Goal: Task Accomplishment & Management: Complete application form

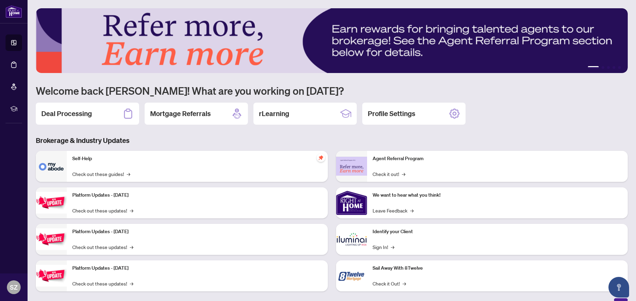
click at [67, 111] on h2 "Deal Processing" at bounding box center [66, 114] width 51 height 10
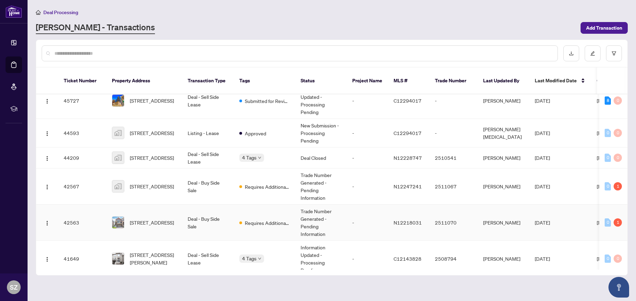
scroll to position [14, 0]
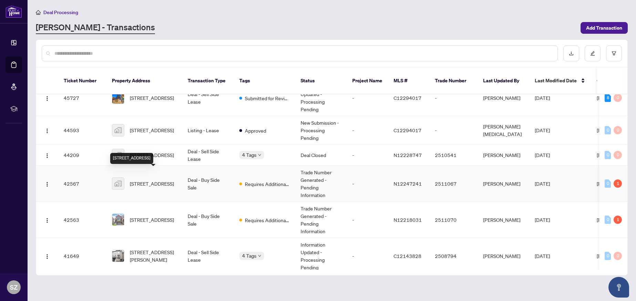
click at [151, 180] on span "[STREET_ADDRESS]" at bounding box center [152, 184] width 44 height 8
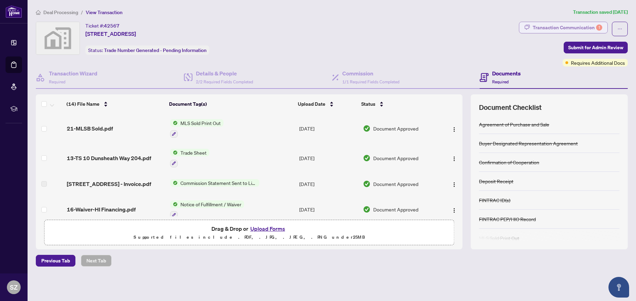
click at [562, 29] on div "Transaction Communication 1" at bounding box center [568, 27] width 70 height 11
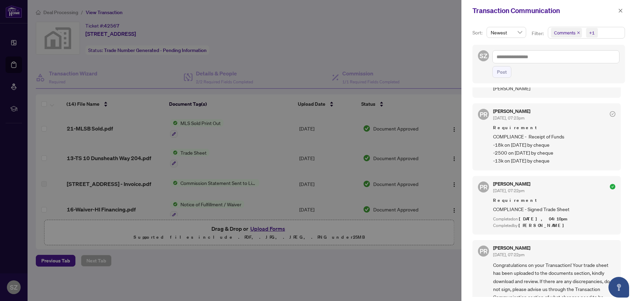
scroll to position [197, 0]
click at [621, 11] on icon "close" at bounding box center [621, 11] width 4 height 4
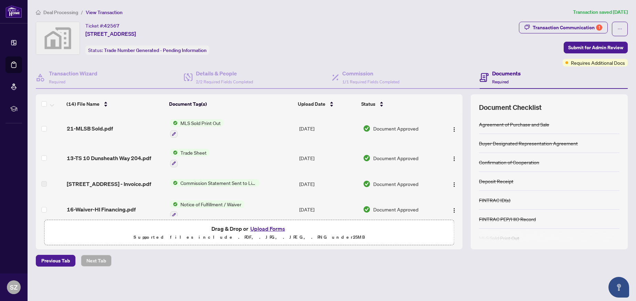
click at [56, 11] on span "Deal Processing" at bounding box center [60, 12] width 35 height 6
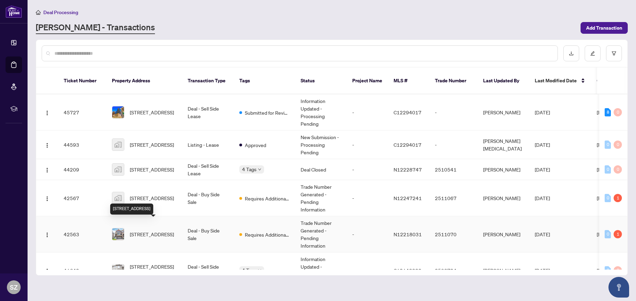
click at [144, 230] on span "[STREET_ADDRESS]" at bounding box center [152, 234] width 44 height 8
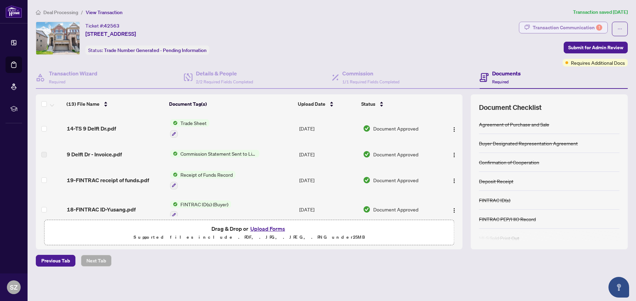
click at [574, 27] on div "Transaction Communication 1" at bounding box center [568, 27] width 70 height 11
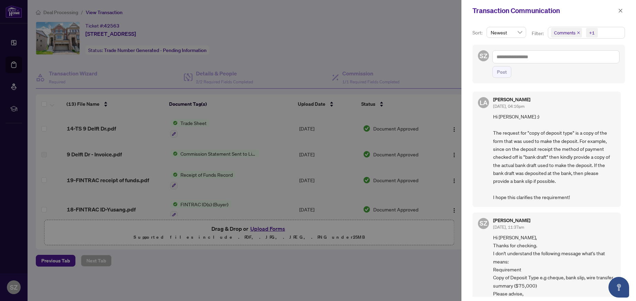
click at [453, 199] on div at bounding box center [318, 150] width 636 height 301
click at [621, 11] on icon "close" at bounding box center [621, 11] width 4 height 4
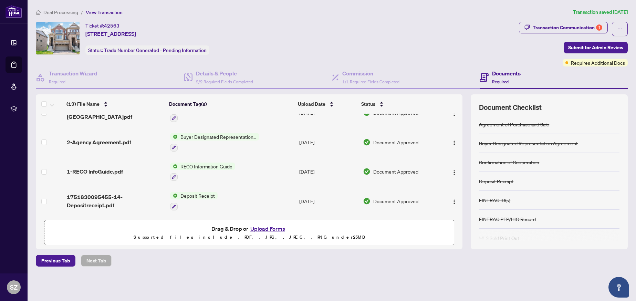
scroll to position [277, 0]
click at [258, 229] on button "Upload Forms" at bounding box center [267, 228] width 39 height 9
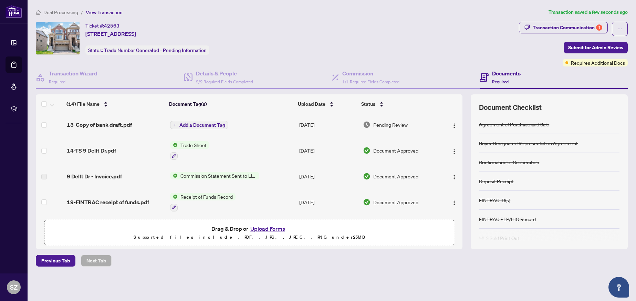
scroll to position [0, 0]
click at [193, 125] on span "Add a Document Tag" at bounding box center [202, 125] width 46 height 5
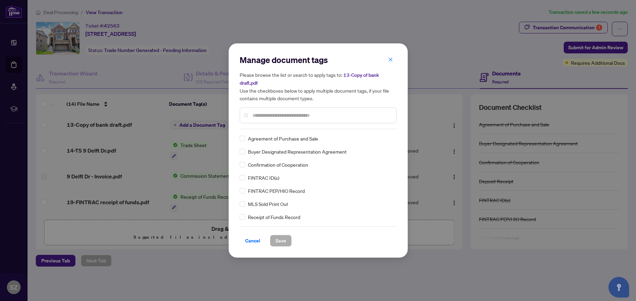
drag, startPoint x: 253, startPoint y: 114, endPoint x: 258, endPoint y: 115, distance: 5.2
click at [254, 114] on input "text" at bounding box center [322, 116] width 138 height 8
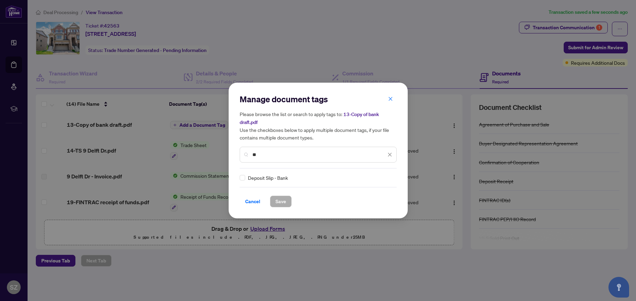
type input "*"
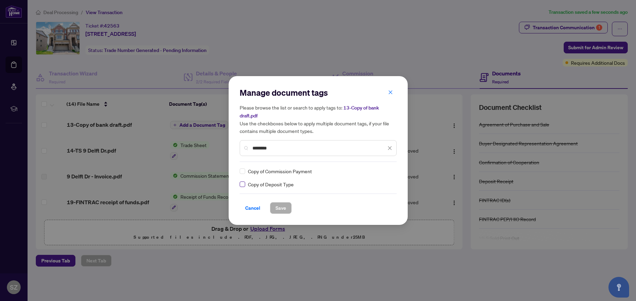
type input "*******"
drag, startPoint x: 281, startPoint y: 208, endPoint x: 289, endPoint y: 208, distance: 7.9
click at [281, 208] on span "Save" at bounding box center [281, 208] width 11 height 11
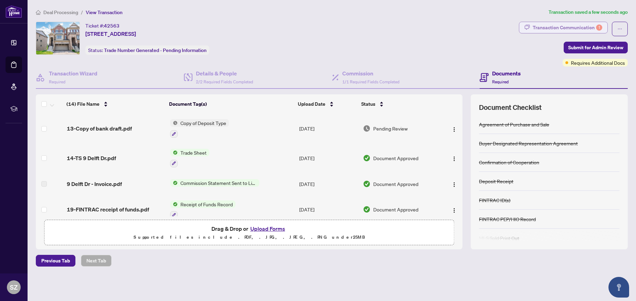
click at [569, 25] on div "Transaction Communication 1" at bounding box center [568, 27] width 70 height 11
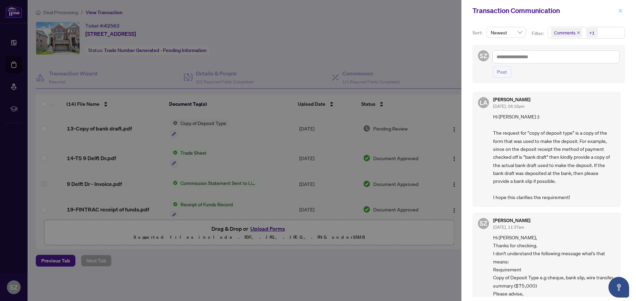
click at [621, 11] on icon "close" at bounding box center [621, 11] width 4 height 4
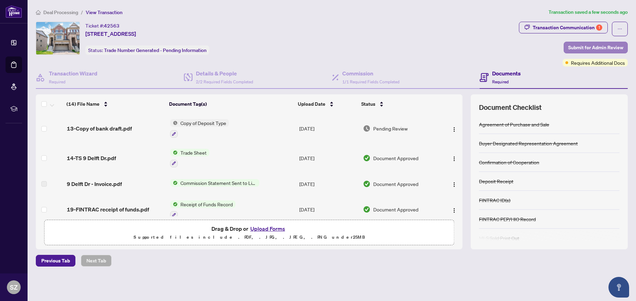
click at [592, 47] on span "Submit for Admin Review" at bounding box center [595, 47] width 55 height 11
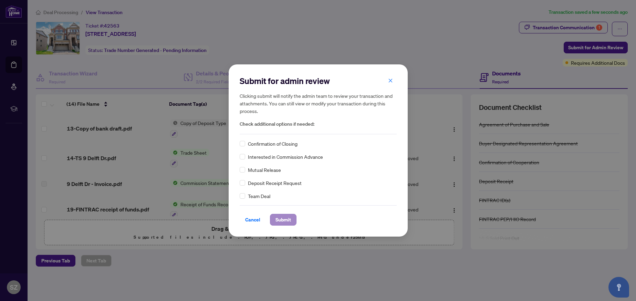
click at [282, 219] on span "Submit" at bounding box center [284, 219] width 16 height 11
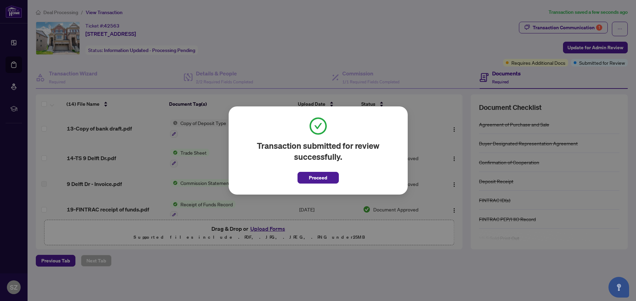
click at [314, 177] on span "Proceed" at bounding box center [318, 177] width 18 height 11
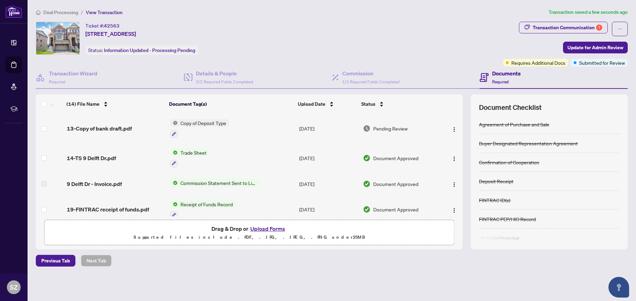
click at [55, 12] on span "Deal Processing" at bounding box center [60, 12] width 35 height 6
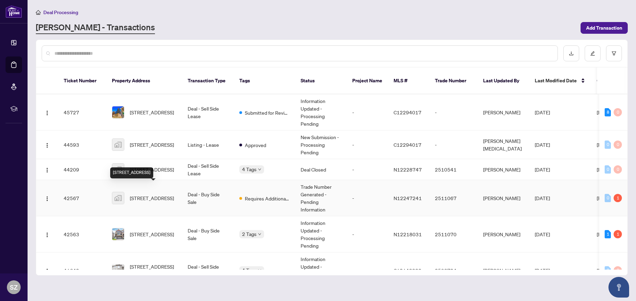
click at [149, 194] on span "[STREET_ADDRESS]" at bounding box center [152, 198] width 44 height 8
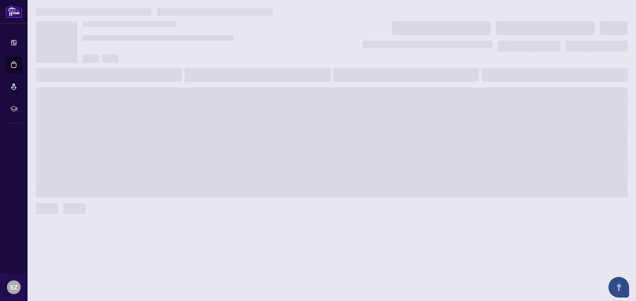
click at [149, 191] on span at bounding box center [332, 142] width 592 height 110
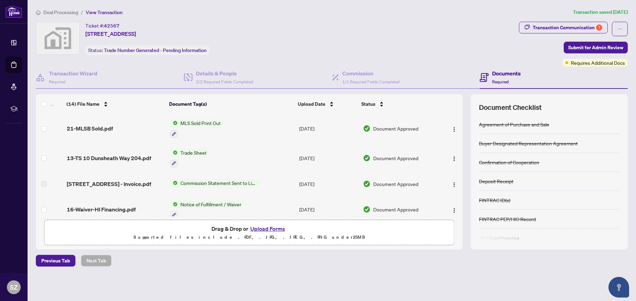
click at [263, 228] on button "Upload Forms" at bounding box center [267, 228] width 39 height 9
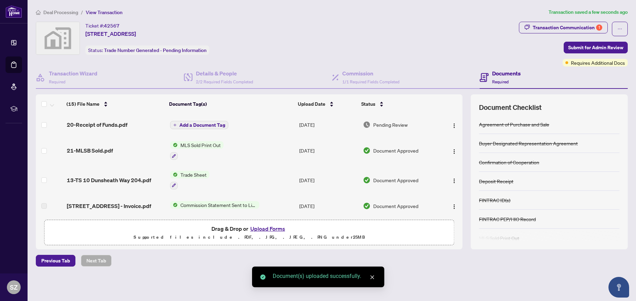
click at [198, 125] on span "Add a Document Tag" at bounding box center [202, 125] width 46 height 5
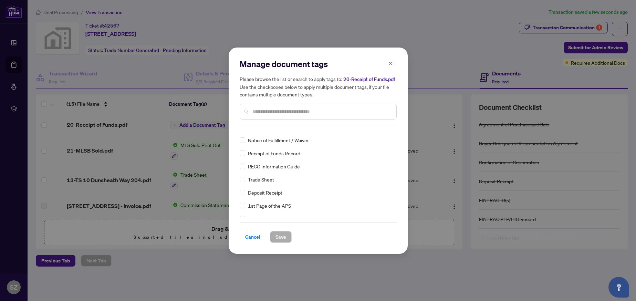
scroll to position [74, 0]
click at [244, 152] on span at bounding box center [243, 153] width 6 height 6
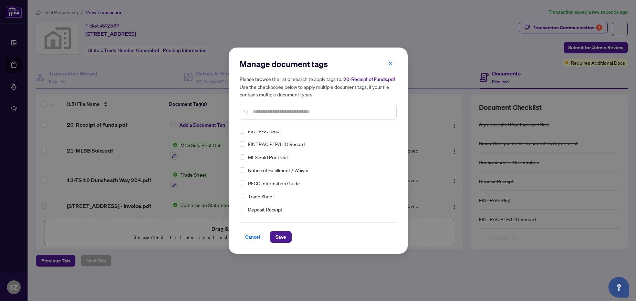
scroll to position [54, 0]
click at [258, 110] on input "text" at bounding box center [322, 112] width 138 height 8
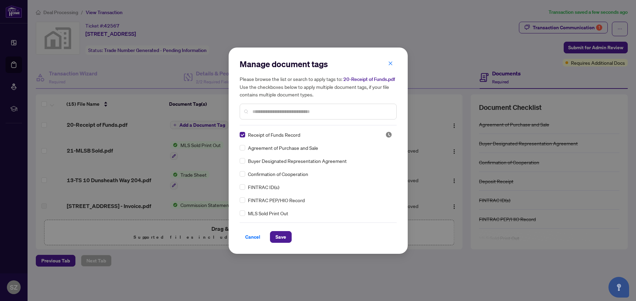
scroll to position [0, 0]
drag, startPoint x: 278, startPoint y: 238, endPoint x: 307, endPoint y: 238, distance: 28.2
click at [278, 238] on span "Save" at bounding box center [281, 236] width 11 height 11
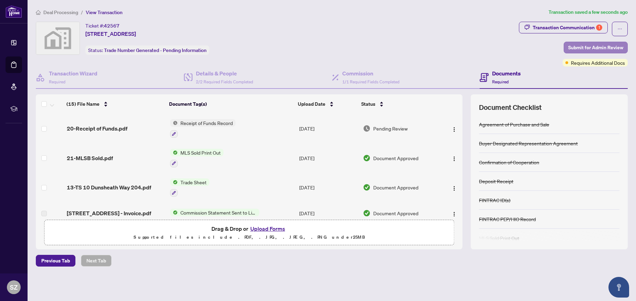
click at [589, 49] on span "Submit for Admin Review" at bounding box center [595, 47] width 55 height 11
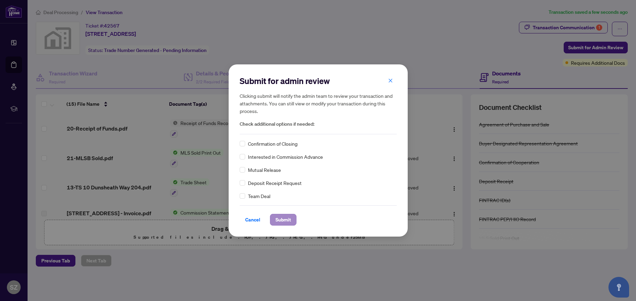
click at [282, 220] on span "Submit" at bounding box center [284, 219] width 16 height 11
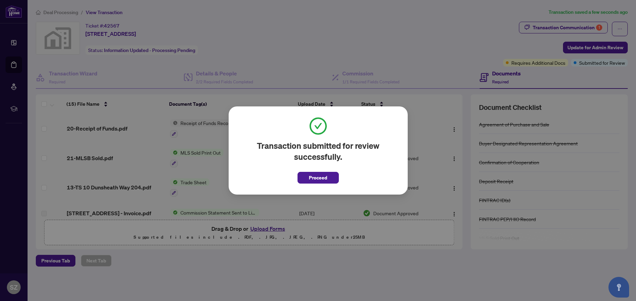
click at [322, 177] on span "Proceed" at bounding box center [318, 177] width 18 height 11
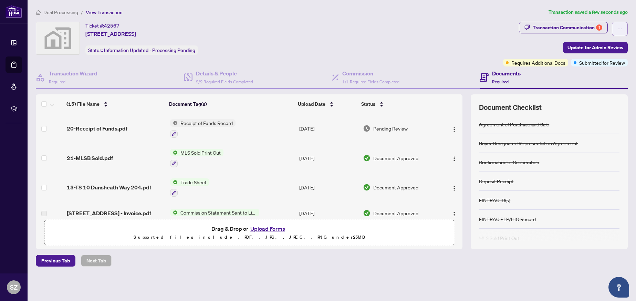
drag, startPoint x: 621, startPoint y: 28, endPoint x: 623, endPoint y: 31, distance: 3.9
click at [621, 28] on icon "ellipsis" at bounding box center [620, 29] width 5 height 5
click at [503, 43] on div "Transaction Communication 1 Update for Admin Review Requires Additional Docs Su…" at bounding box center [565, 44] width 125 height 45
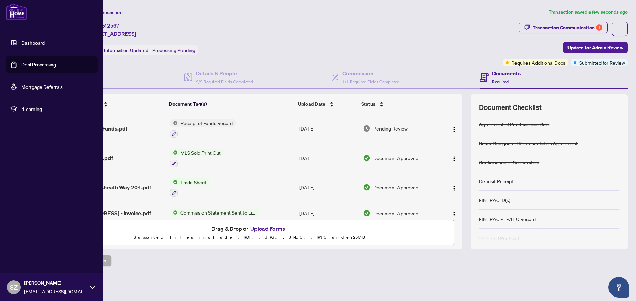
click at [88, 288] on div "SZ [PERSON_NAME] [PERSON_NAME][EMAIL_ADDRESS][DOMAIN_NAME]" at bounding box center [51, 288] width 103 height 28
click at [21, 244] on span "Logout" at bounding box center [28, 246] width 16 height 11
